Goal: Check status: Check status

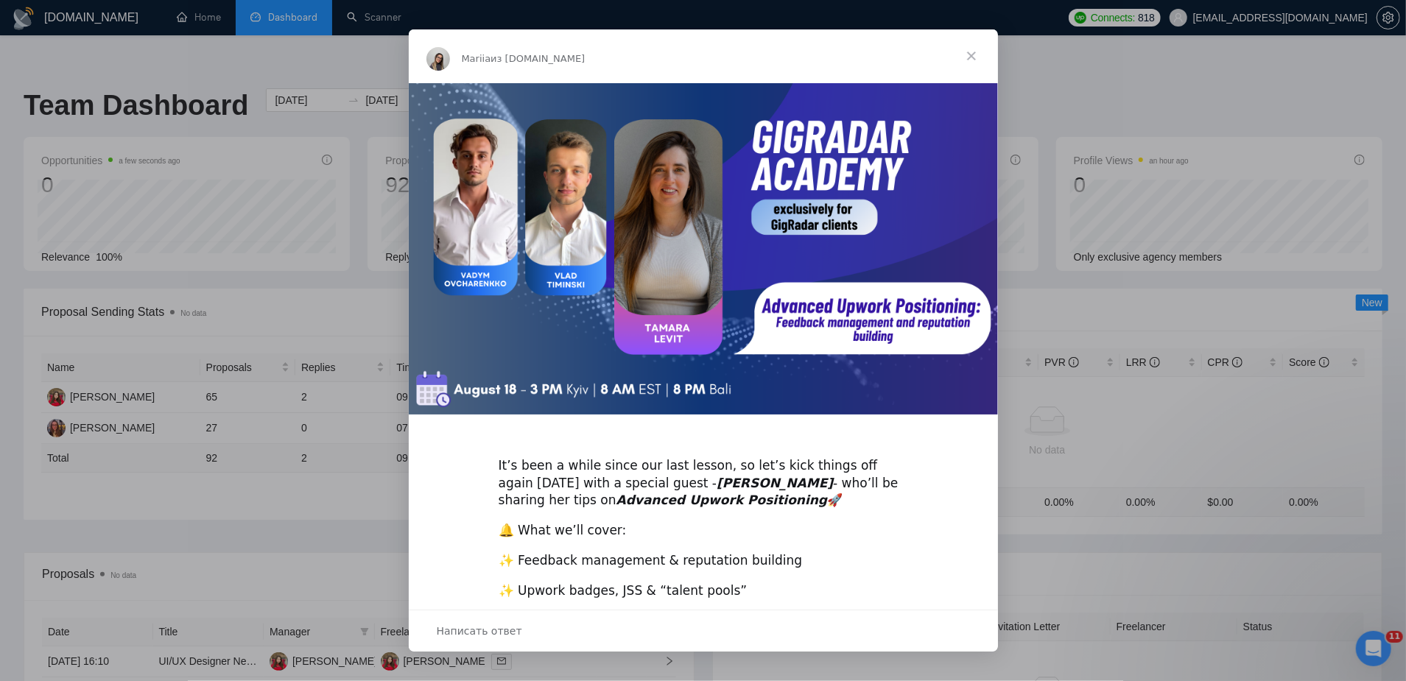
click at [967, 55] on span "Закрыть" at bounding box center [971, 55] width 53 height 53
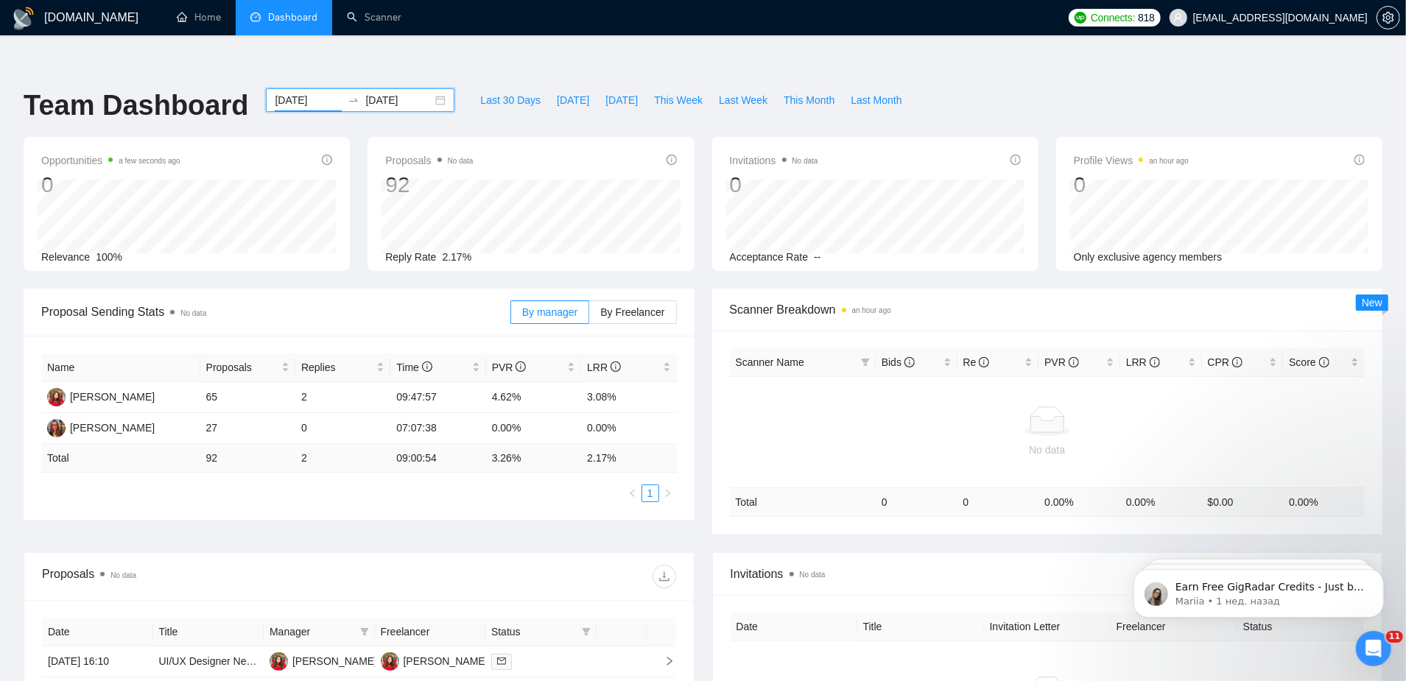
click at [276, 92] on input "[DATE]" at bounding box center [308, 100] width 67 height 16
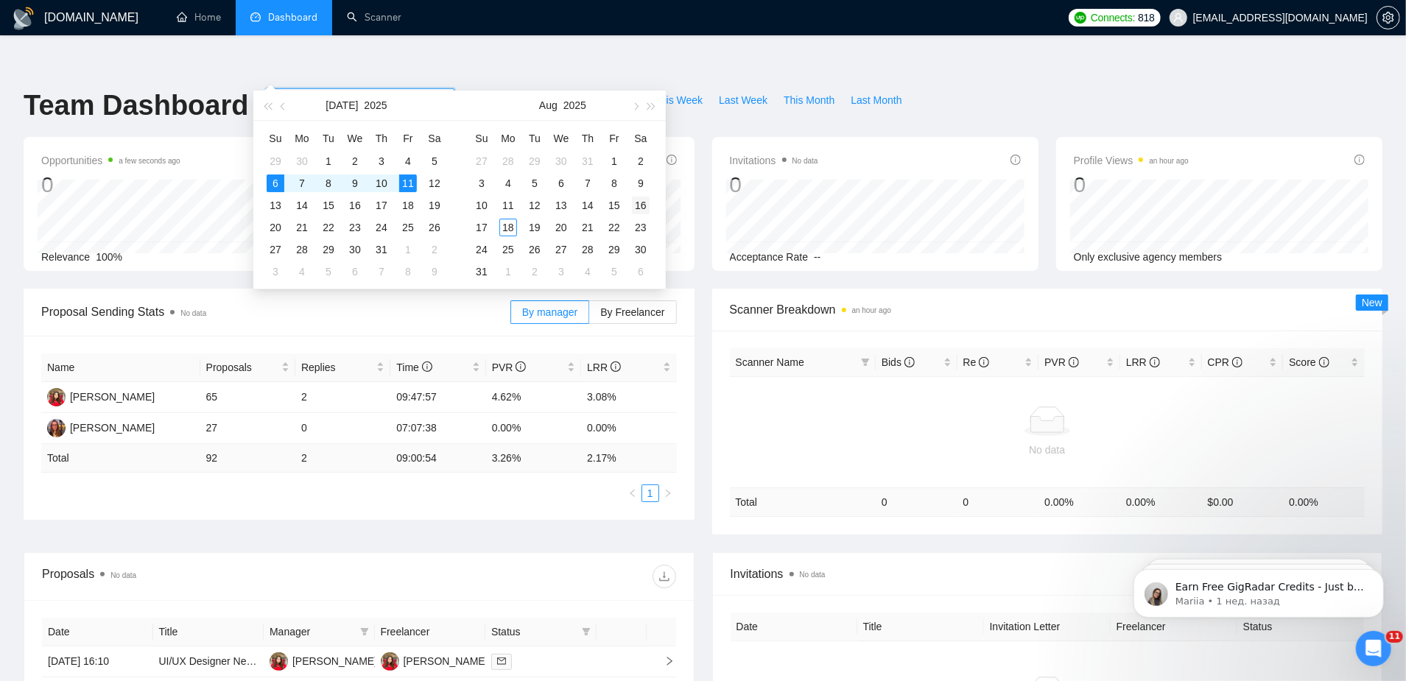
type input "[DATE]"
click at [643, 202] on div "16" at bounding box center [641, 206] width 18 height 18
type input "[DATE]"
click at [477, 228] on div "17" at bounding box center [482, 228] width 18 height 18
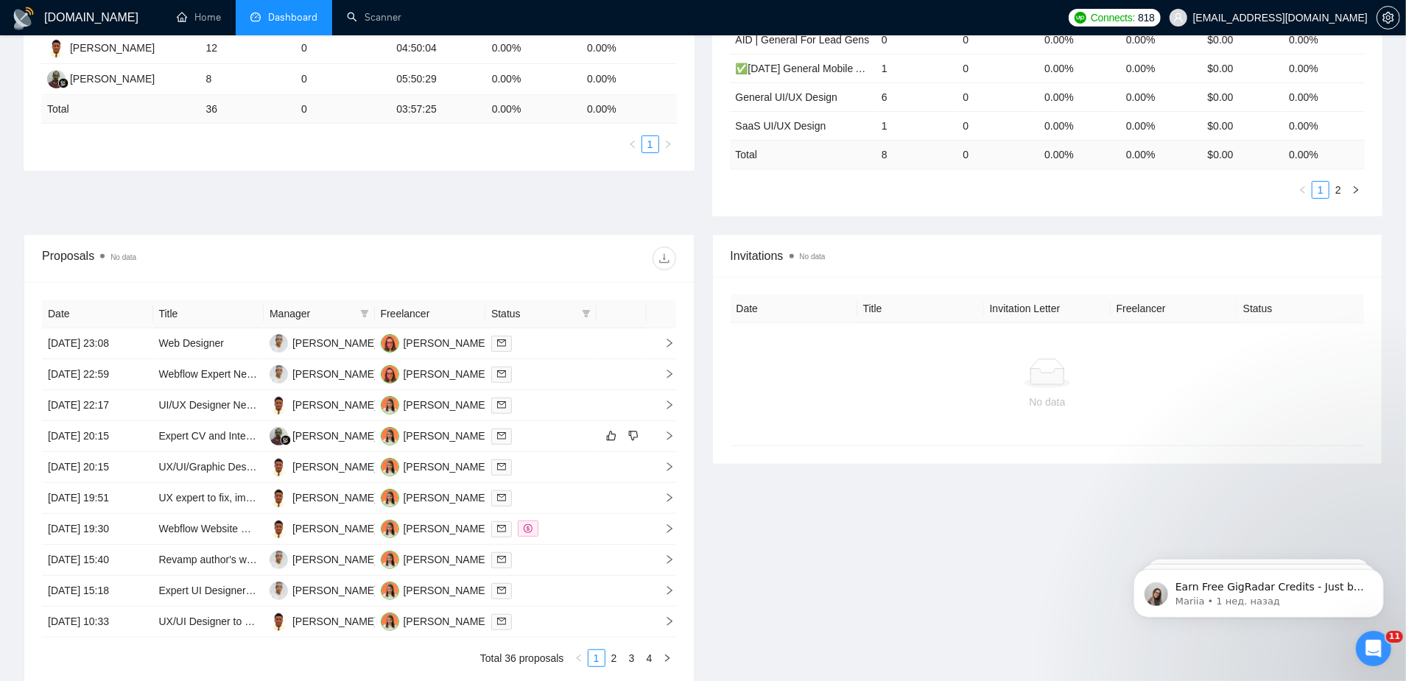
scroll to position [412, 0]
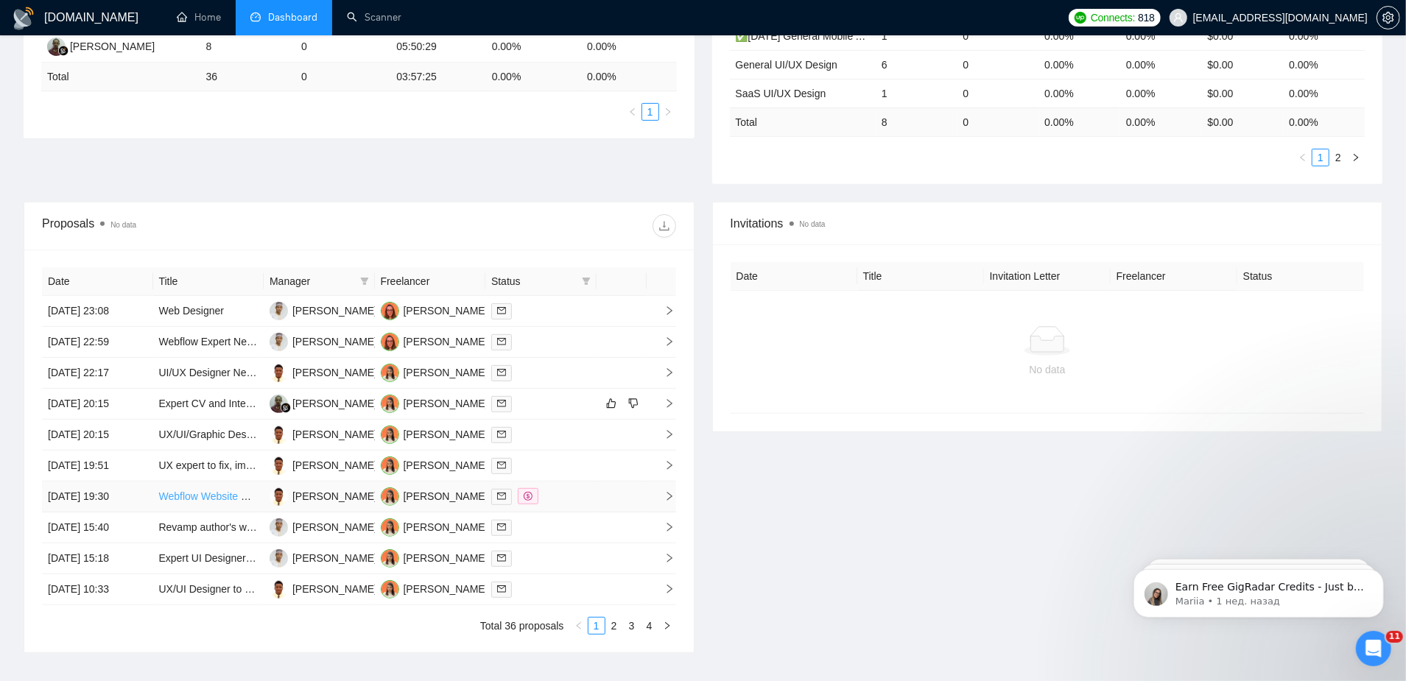
click at [209, 491] on link "Webflow Website Edits" at bounding box center [211, 497] width 105 height 12
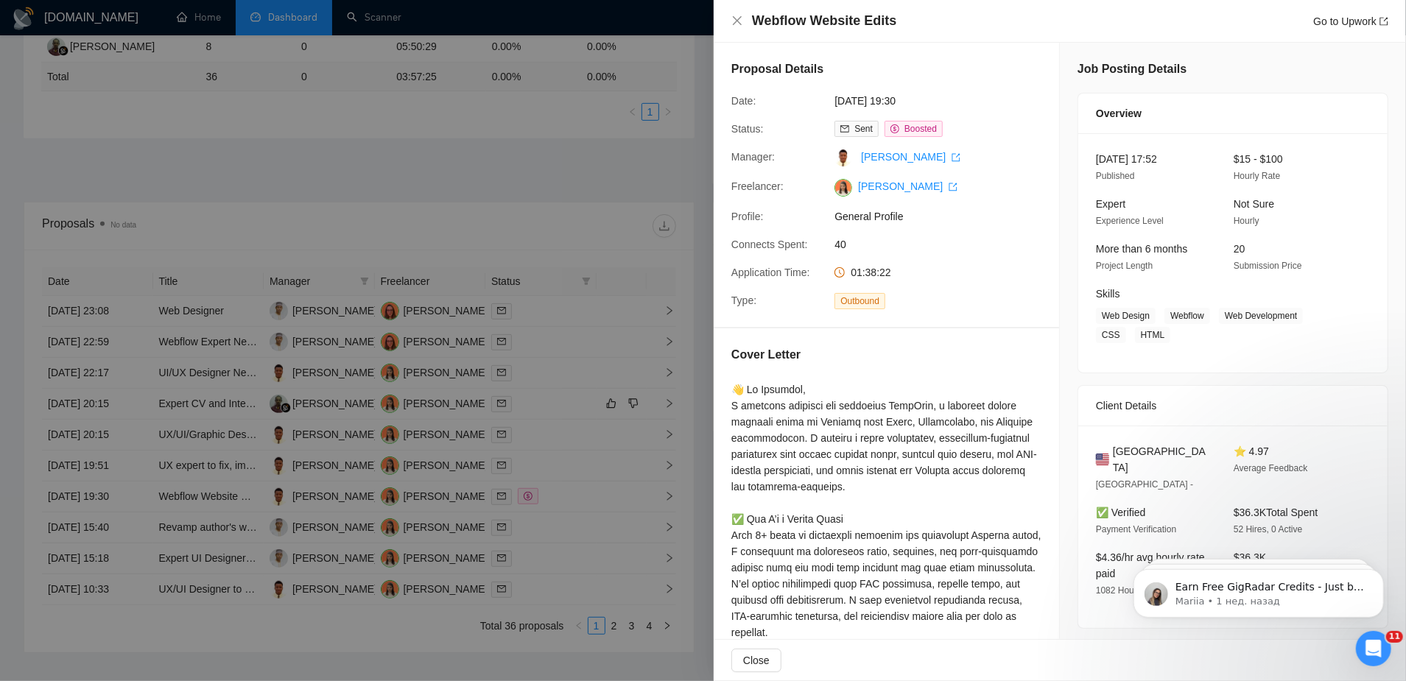
click at [709, 362] on div at bounding box center [703, 340] width 1406 height 681
